Goal: Browse casually

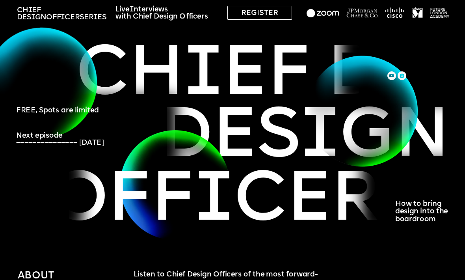
scroll to position [22, 0]
